Goal: Find specific page/section: Find specific page/section

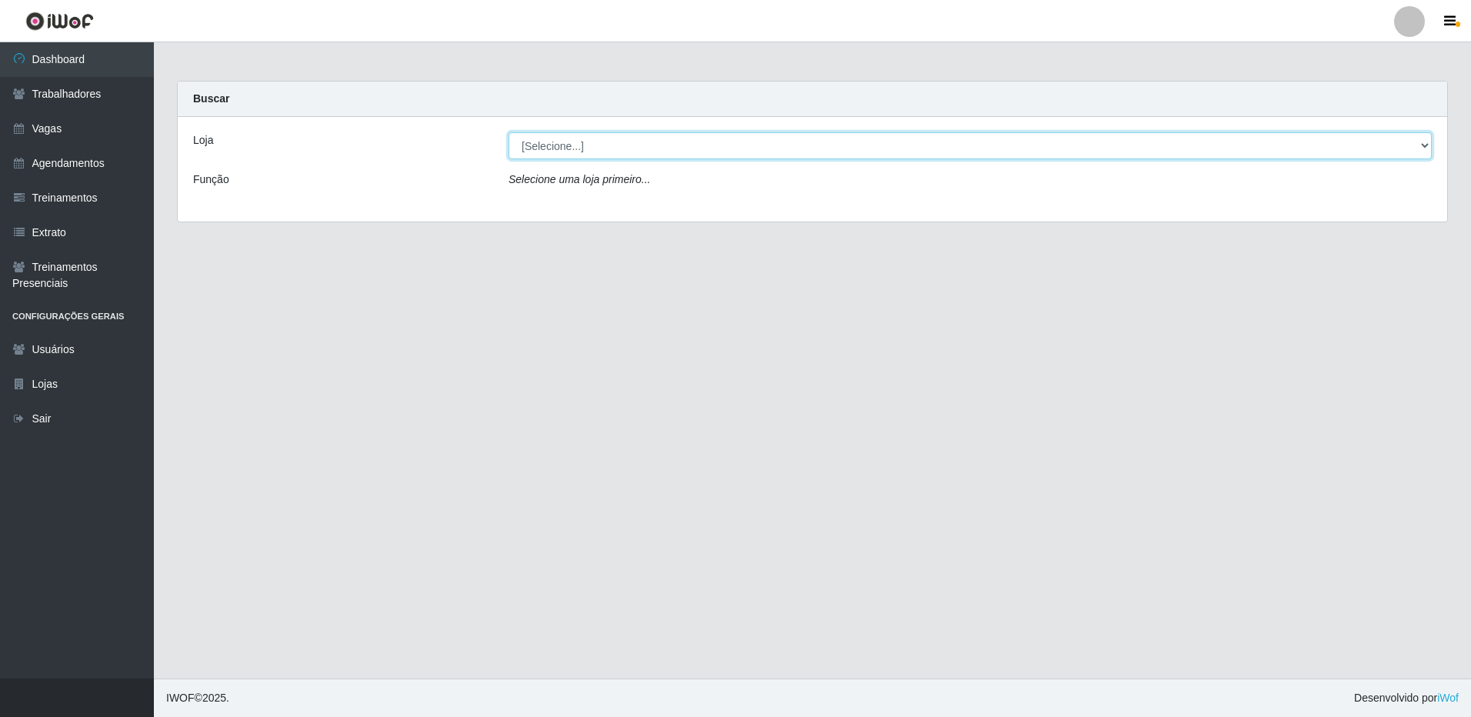
click at [690, 135] on select "[Selecione...] [GEOGRAPHIC_DATA] - [GEOGRAPHIC_DATA]" at bounding box center [969, 145] width 923 height 27
select select "524"
click at [508, 132] on select "[Selecione...] [GEOGRAPHIC_DATA] - [GEOGRAPHIC_DATA]" at bounding box center [969, 145] width 923 height 27
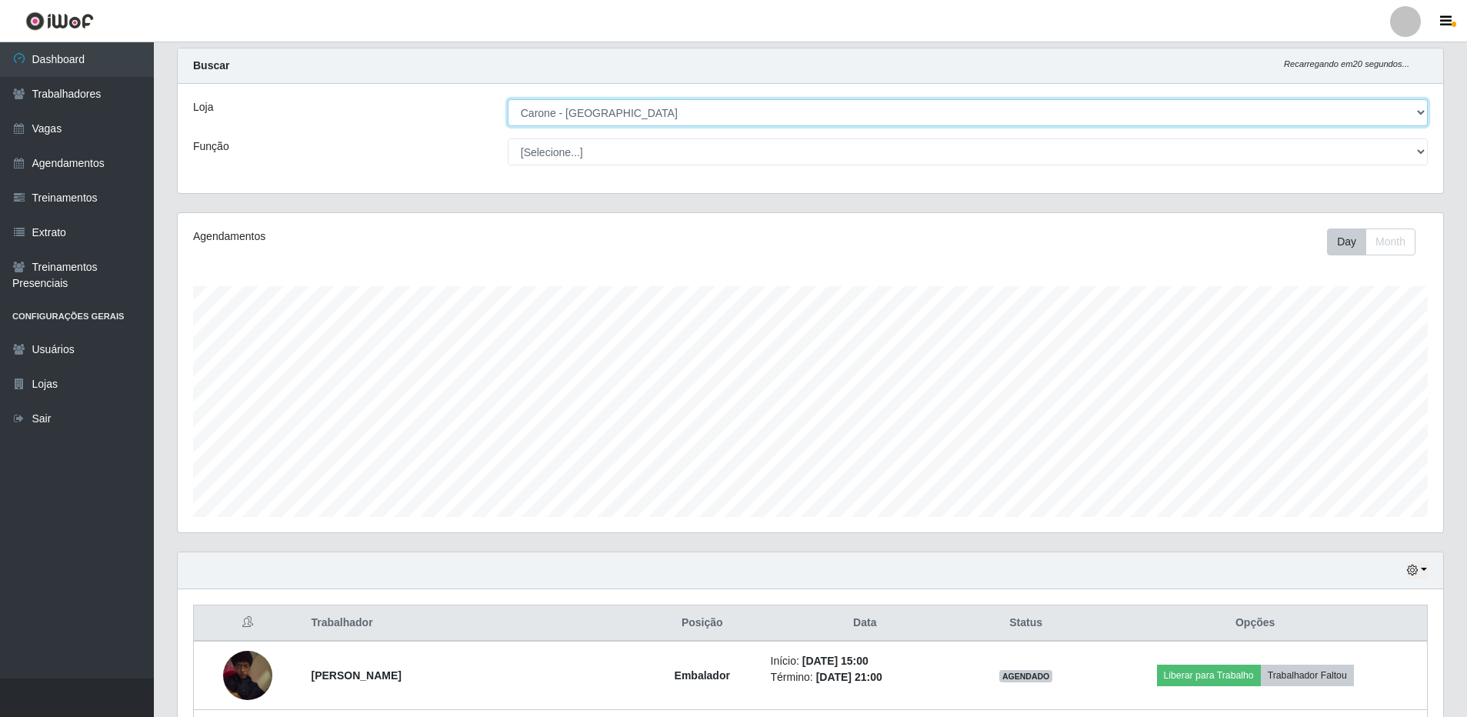
scroll to position [5, 0]
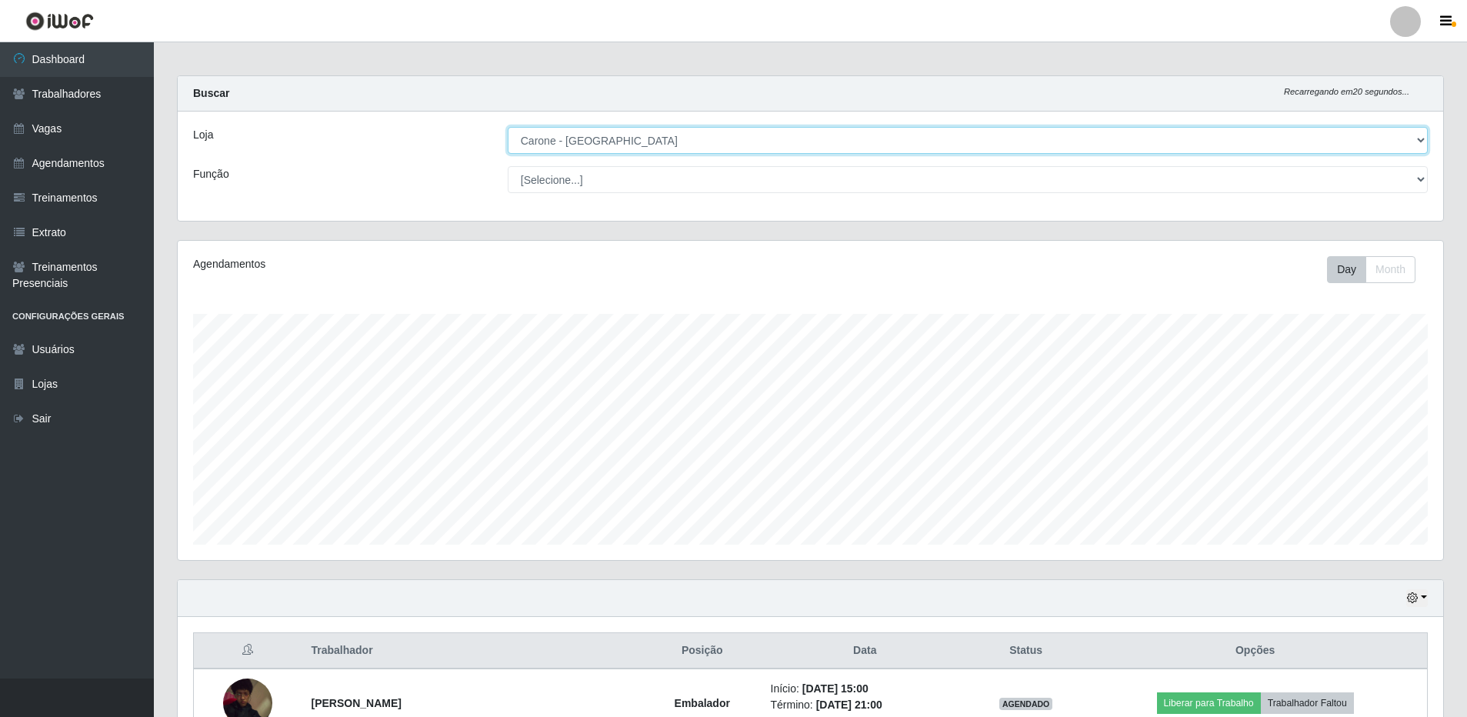
click at [520, 143] on select "[Selecione...] [GEOGRAPHIC_DATA] - [GEOGRAPHIC_DATA]" at bounding box center [968, 140] width 920 height 27
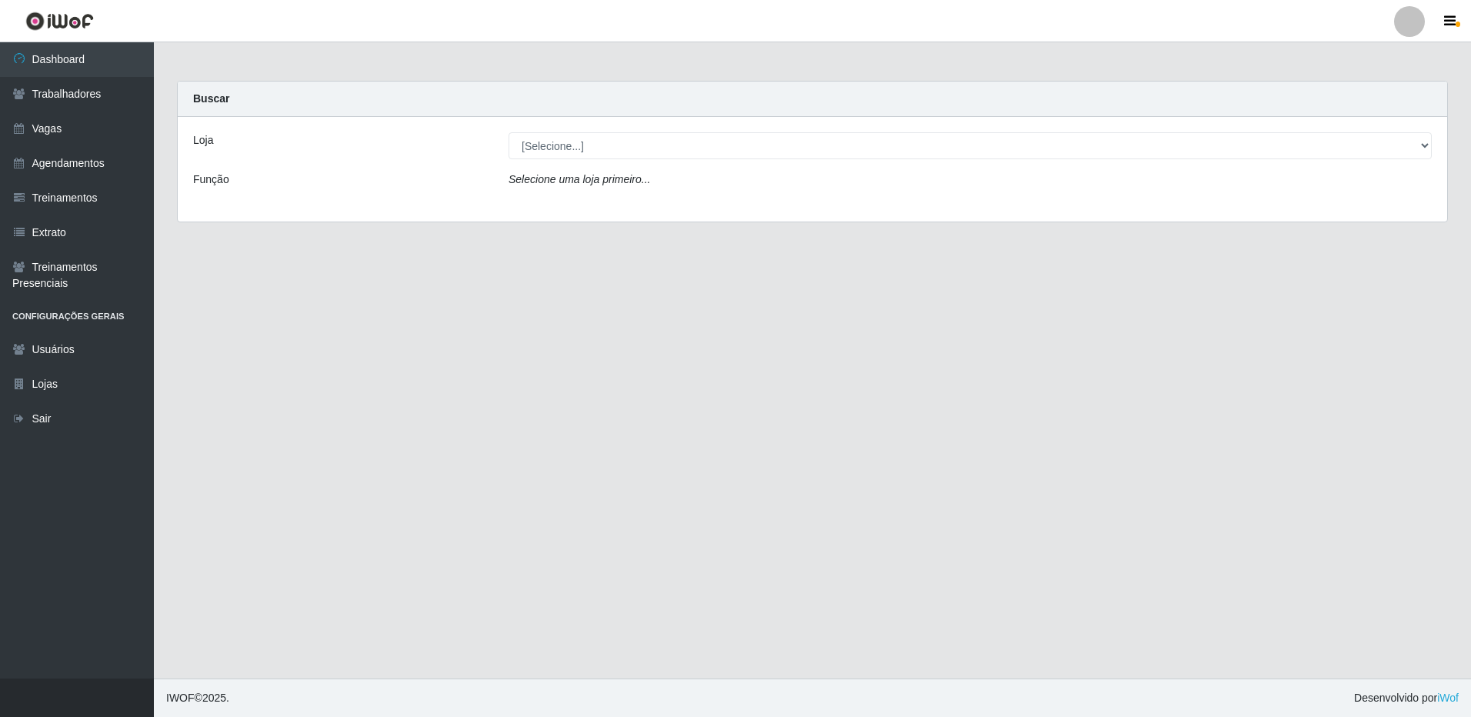
click at [722, 123] on div "Loja [Selecione...] Carone - [GEOGRAPHIC_DATA] Função Selecione uma loja primei…" at bounding box center [812, 169] width 1269 height 105
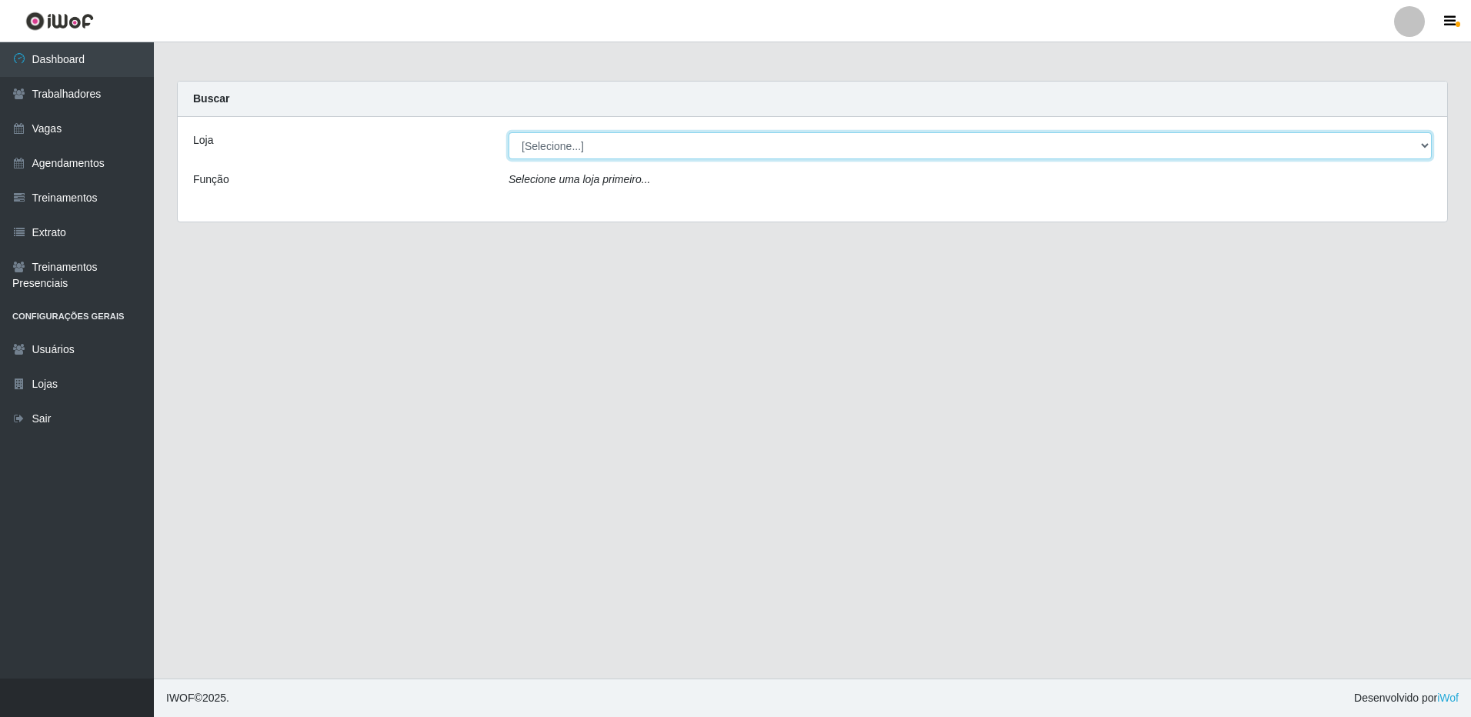
click at [715, 143] on select "[Selecione...] [GEOGRAPHIC_DATA] - [GEOGRAPHIC_DATA]" at bounding box center [969, 145] width 923 height 27
select select "524"
click at [508, 132] on select "[Selecione...] [GEOGRAPHIC_DATA] - [GEOGRAPHIC_DATA]" at bounding box center [969, 145] width 923 height 27
